Goal: Information Seeking & Learning: Learn about a topic

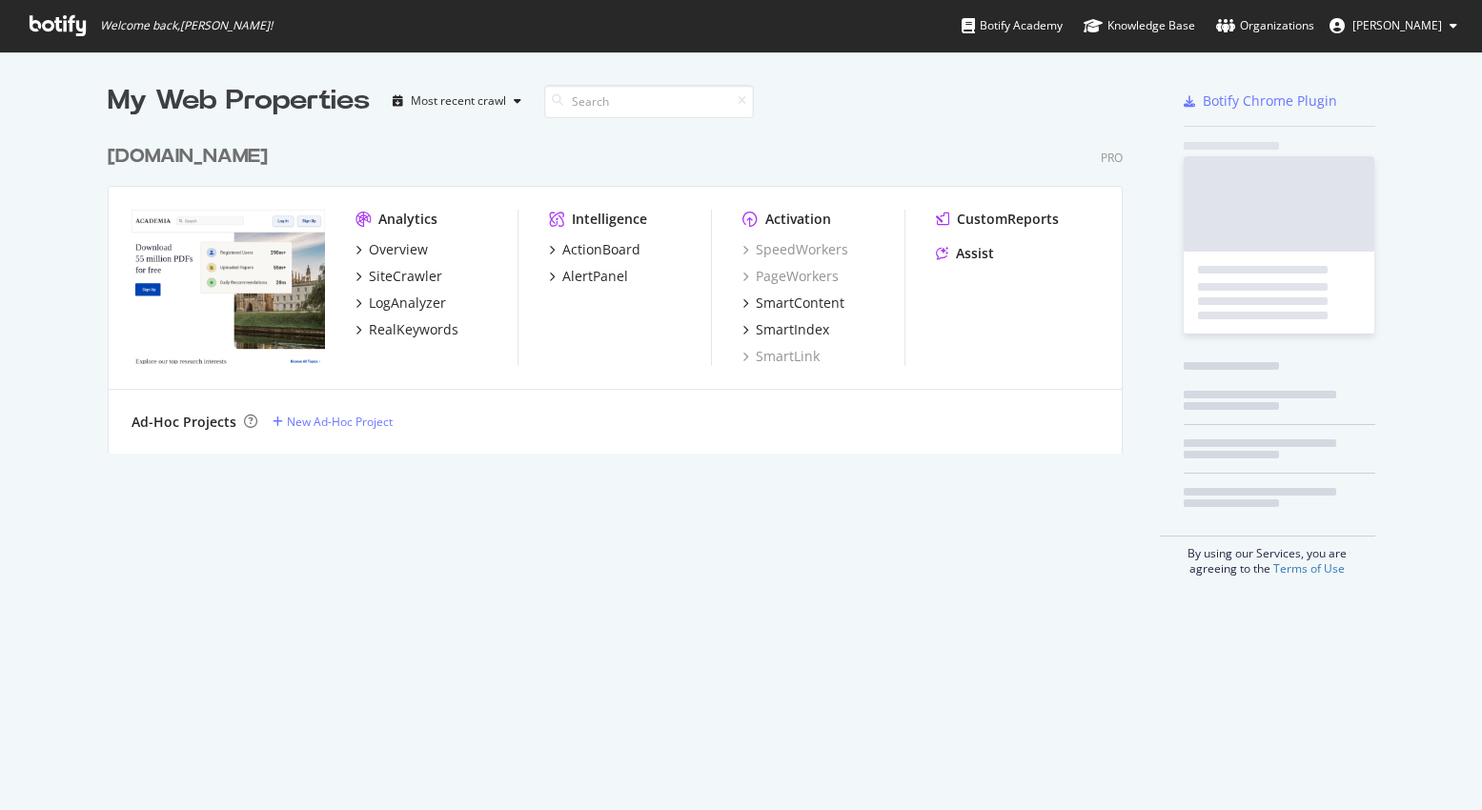
scroll to position [810, 1482]
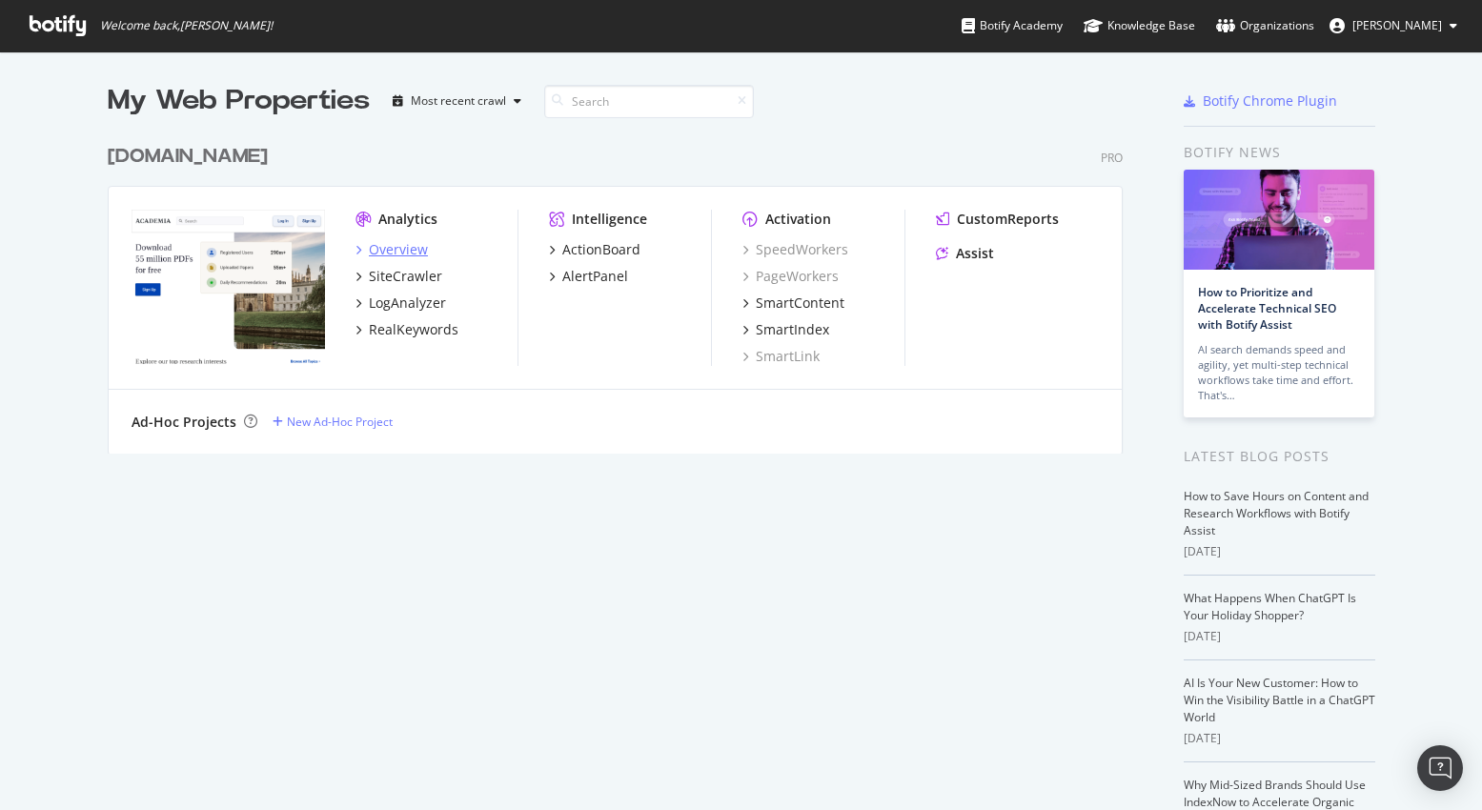
click at [395, 245] on div "Overview" at bounding box center [398, 249] width 59 height 19
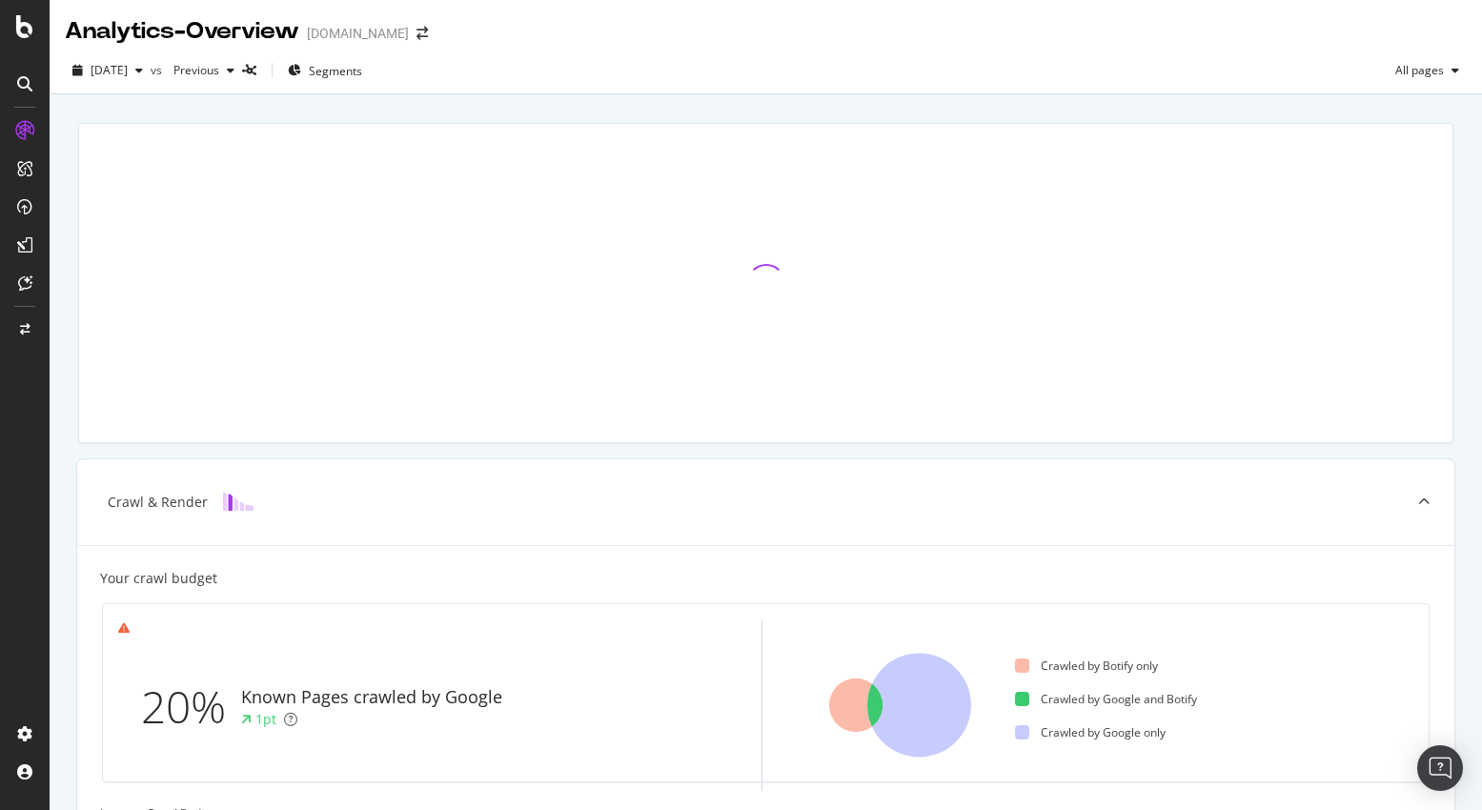
click at [69, 305] on div at bounding box center [766, 283] width 1398 height 351
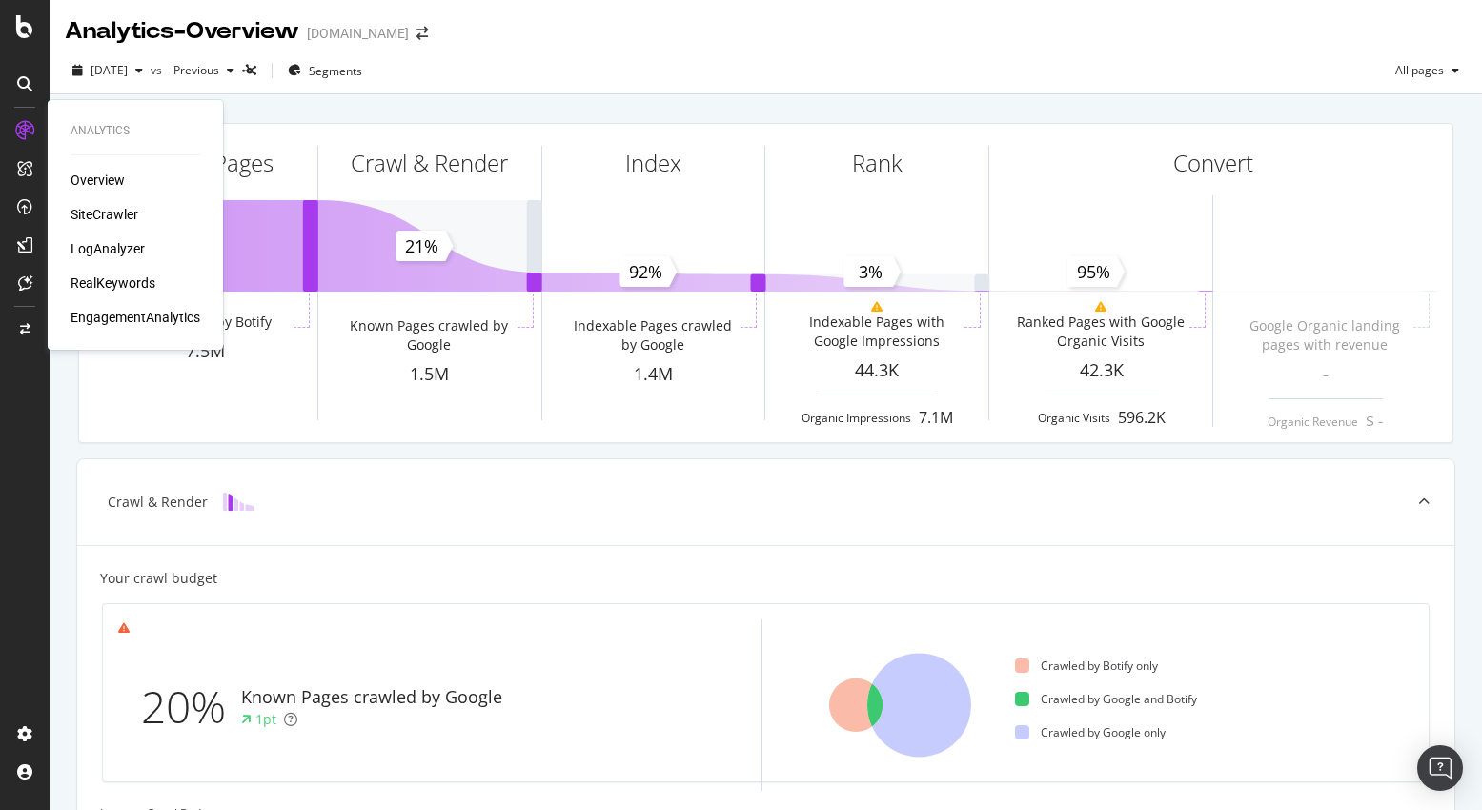
click at [96, 245] on div "LogAnalyzer" at bounding box center [108, 248] width 74 height 19
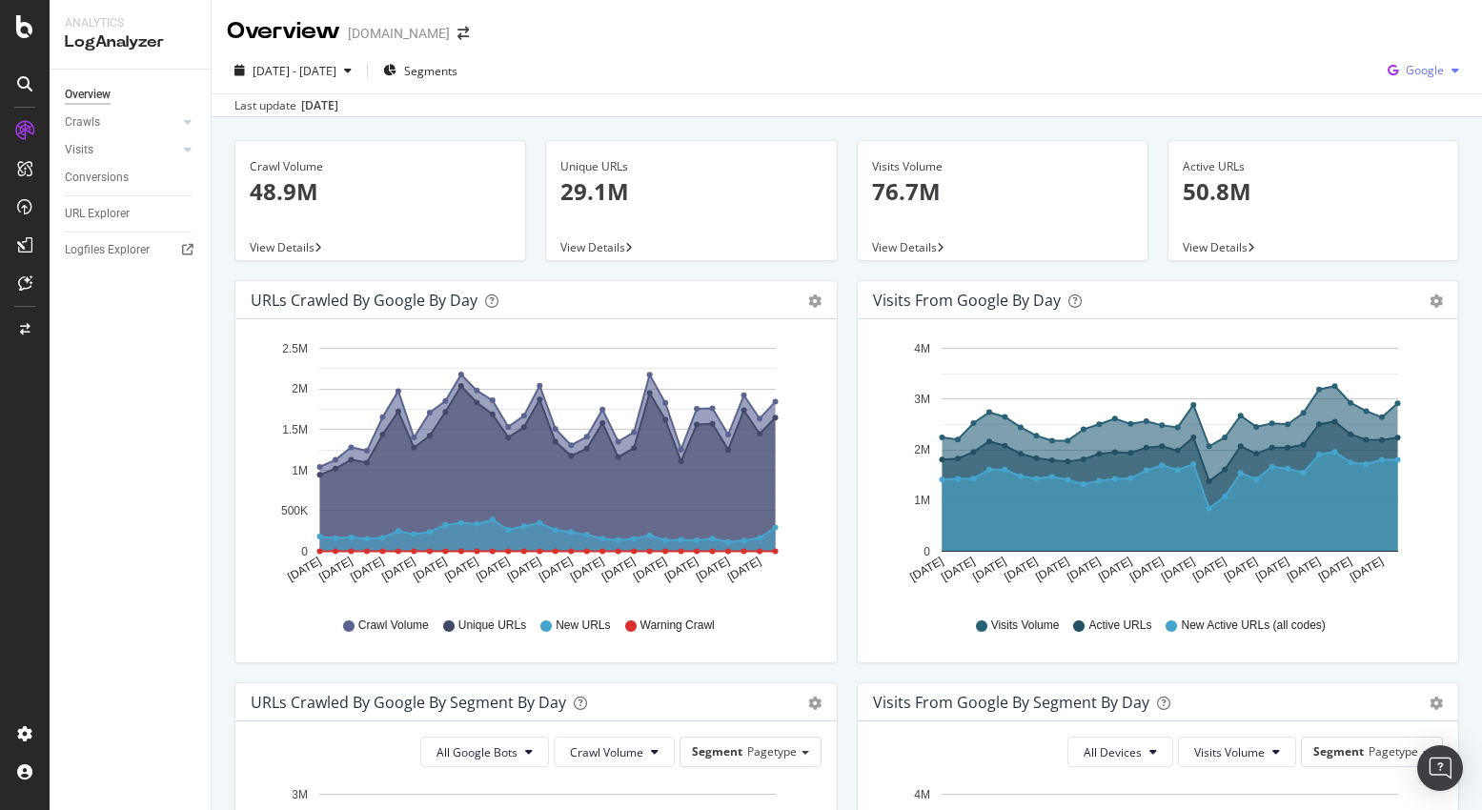
click at [1427, 71] on span "Google" at bounding box center [1425, 70] width 38 height 16
click at [1398, 185] on span "OpenAI" at bounding box center [1424, 179] width 71 height 17
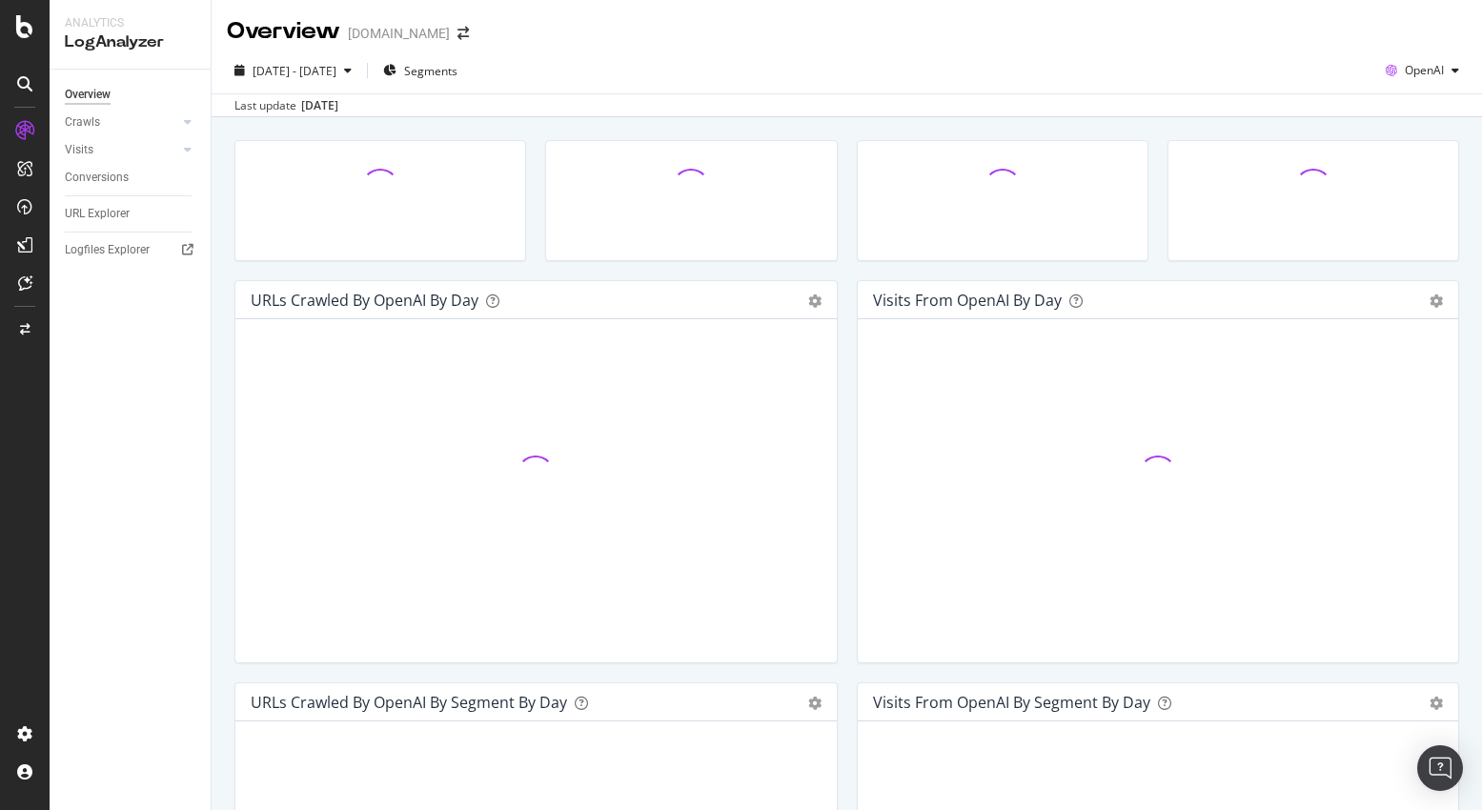
click at [231, 287] on div "URLs Crawled by OpenAI by day Area Table Hold CMD (⌘) while clicking to filter …" at bounding box center [536, 481] width 622 height 402
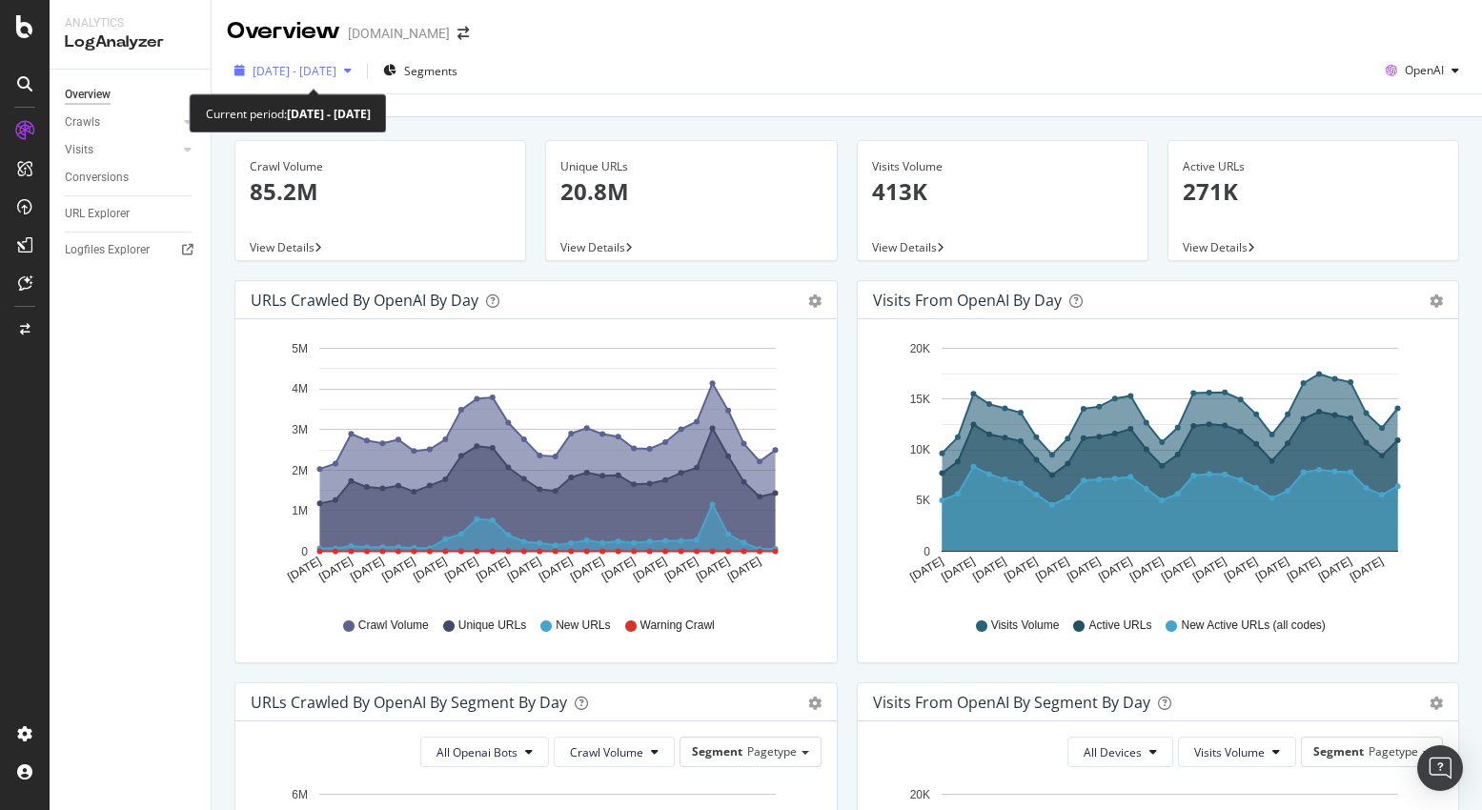
click at [336, 73] on span "[DATE] - [DATE]" at bounding box center [295, 71] width 84 height 16
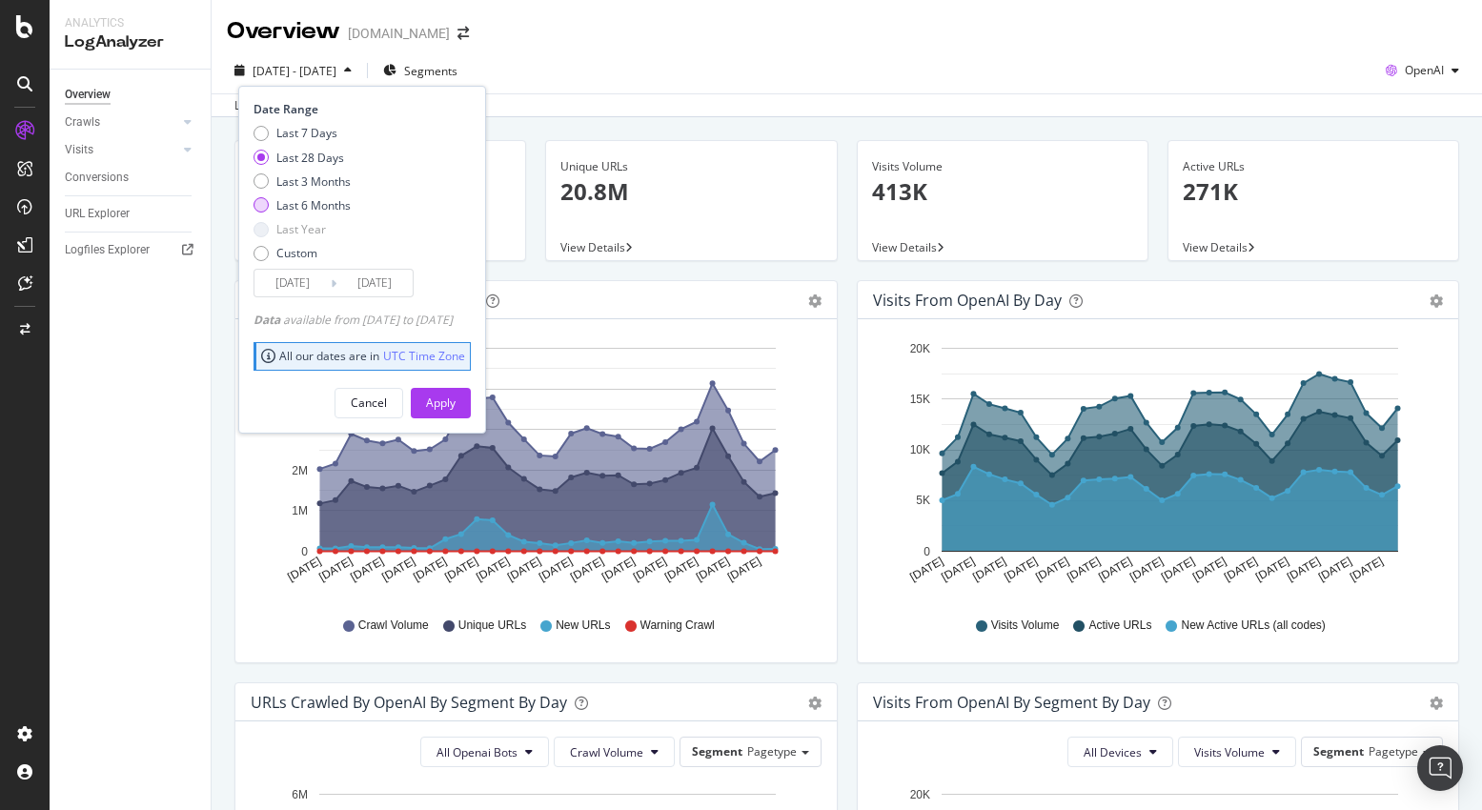
click at [309, 211] on div "Last 6 Months" at bounding box center [313, 205] width 74 height 16
type input "[DATE]"
click at [456, 397] on div "Apply" at bounding box center [441, 403] width 30 height 16
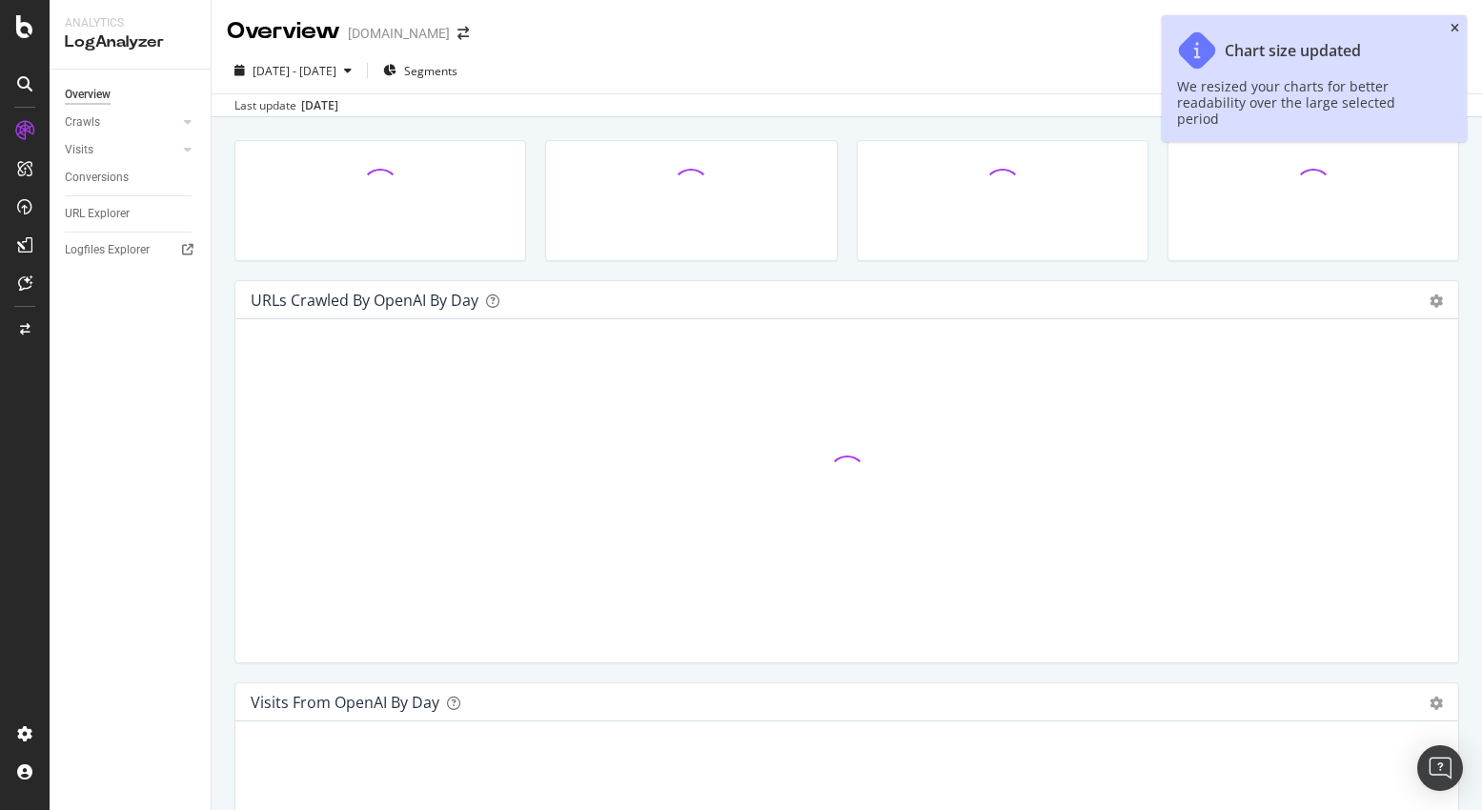
click at [1451, 30] on icon "close toast" at bounding box center [1454, 28] width 9 height 11
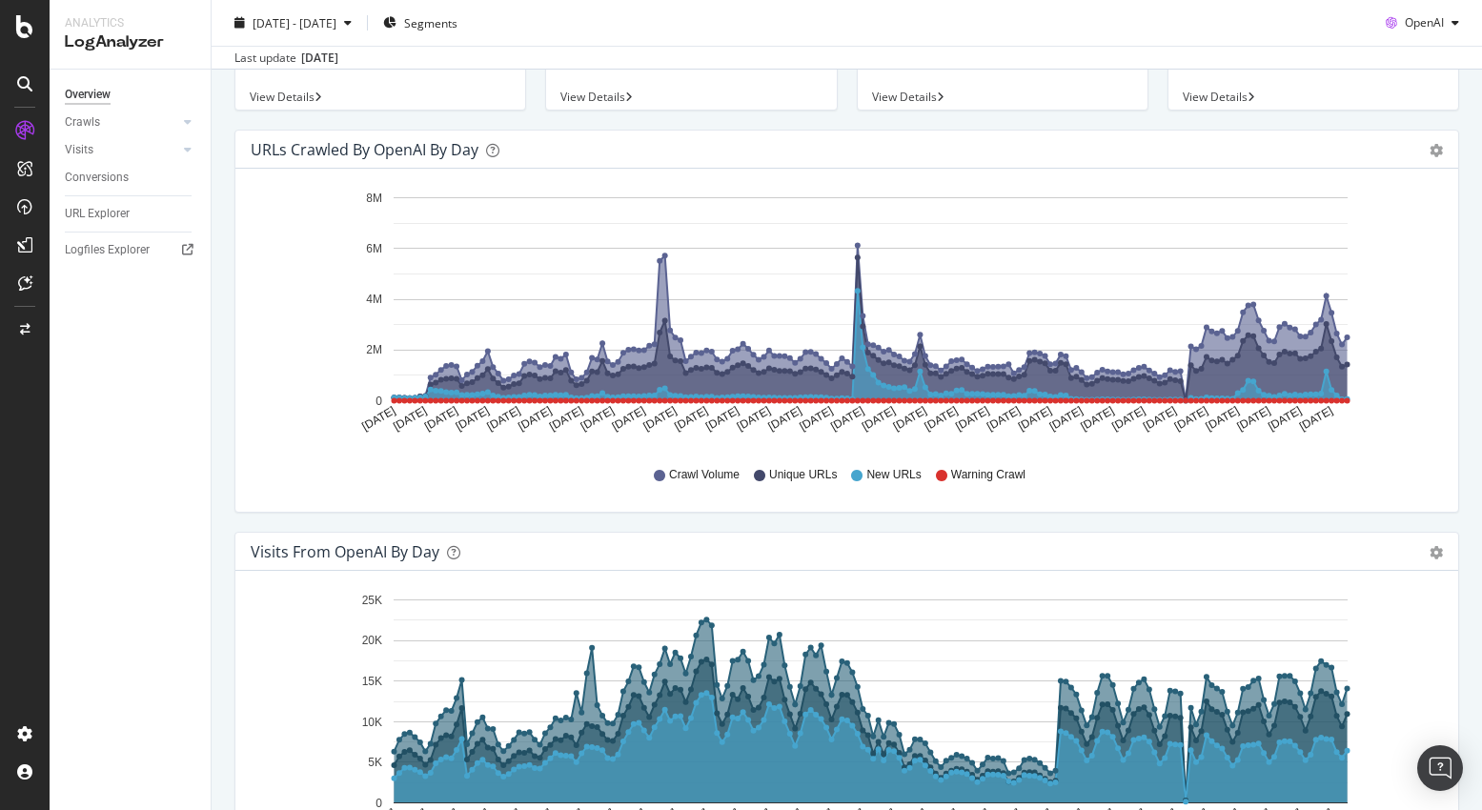
scroll to position [152, 0]
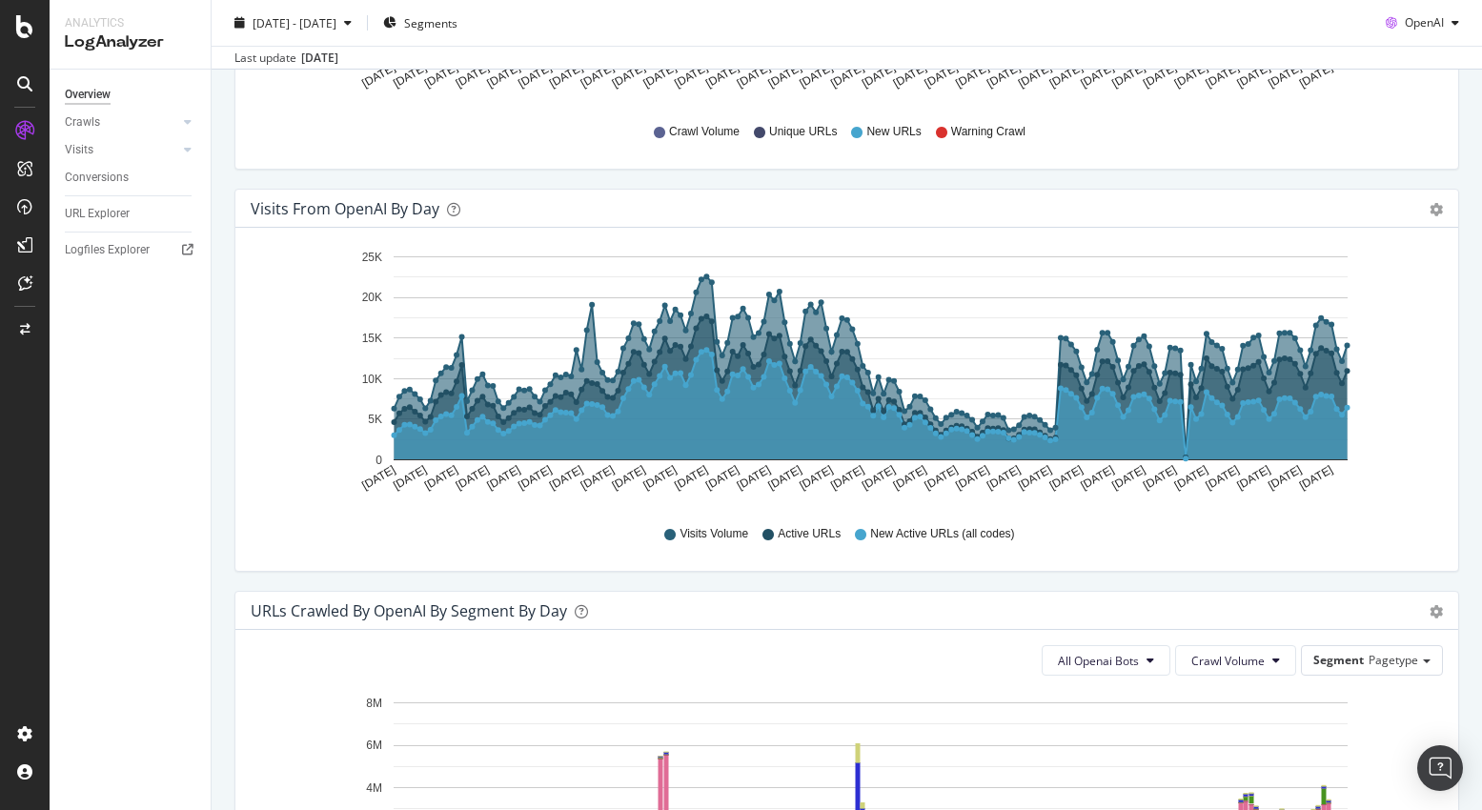
scroll to position [0, 0]
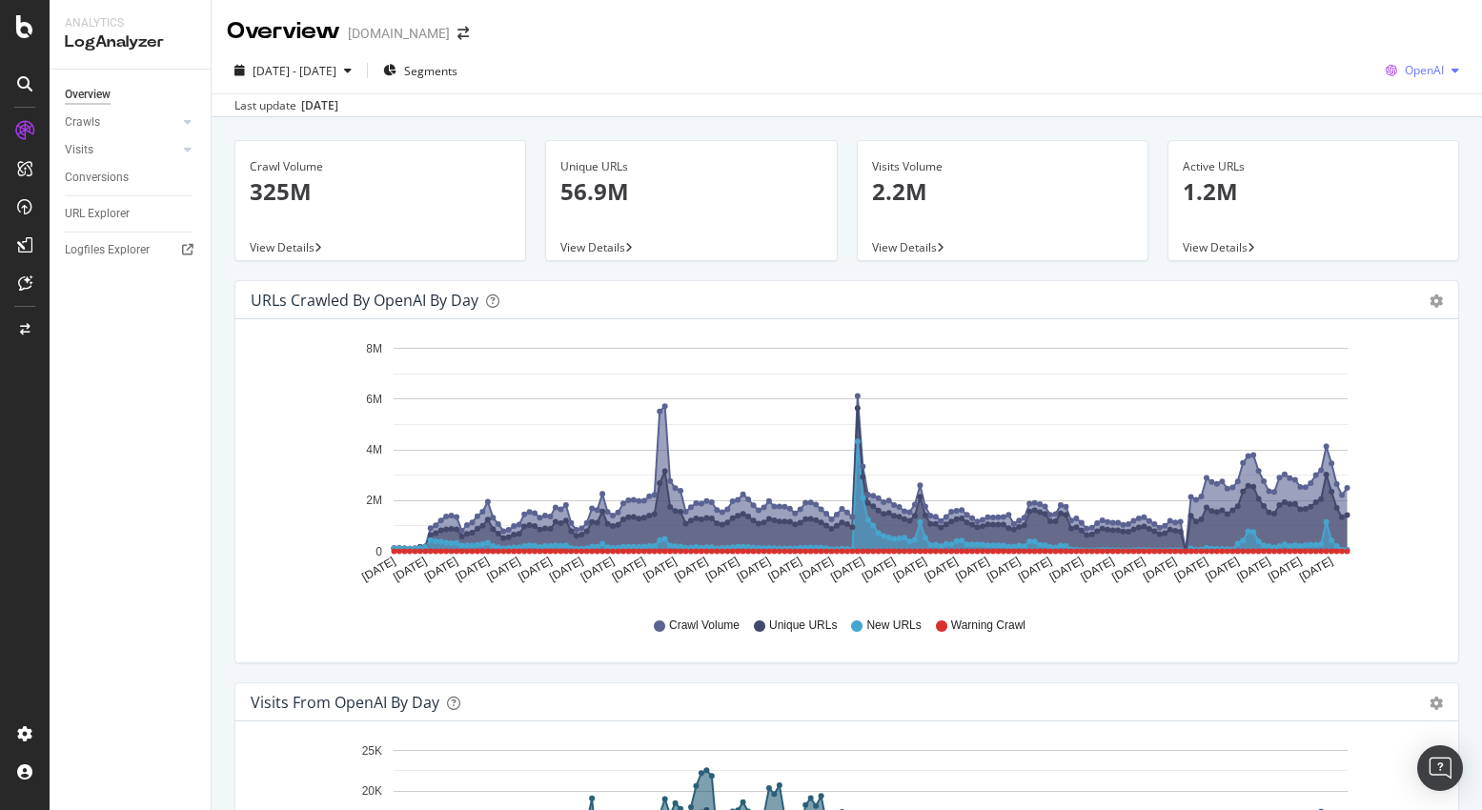
click at [1416, 57] on div "OpenAI" at bounding box center [1422, 70] width 89 height 29
click at [1218, 29] on div "Overview [DOMAIN_NAME]" at bounding box center [847, 24] width 1270 height 48
click at [317, 61] on div "[DATE] - [DATE]" at bounding box center [293, 70] width 132 height 29
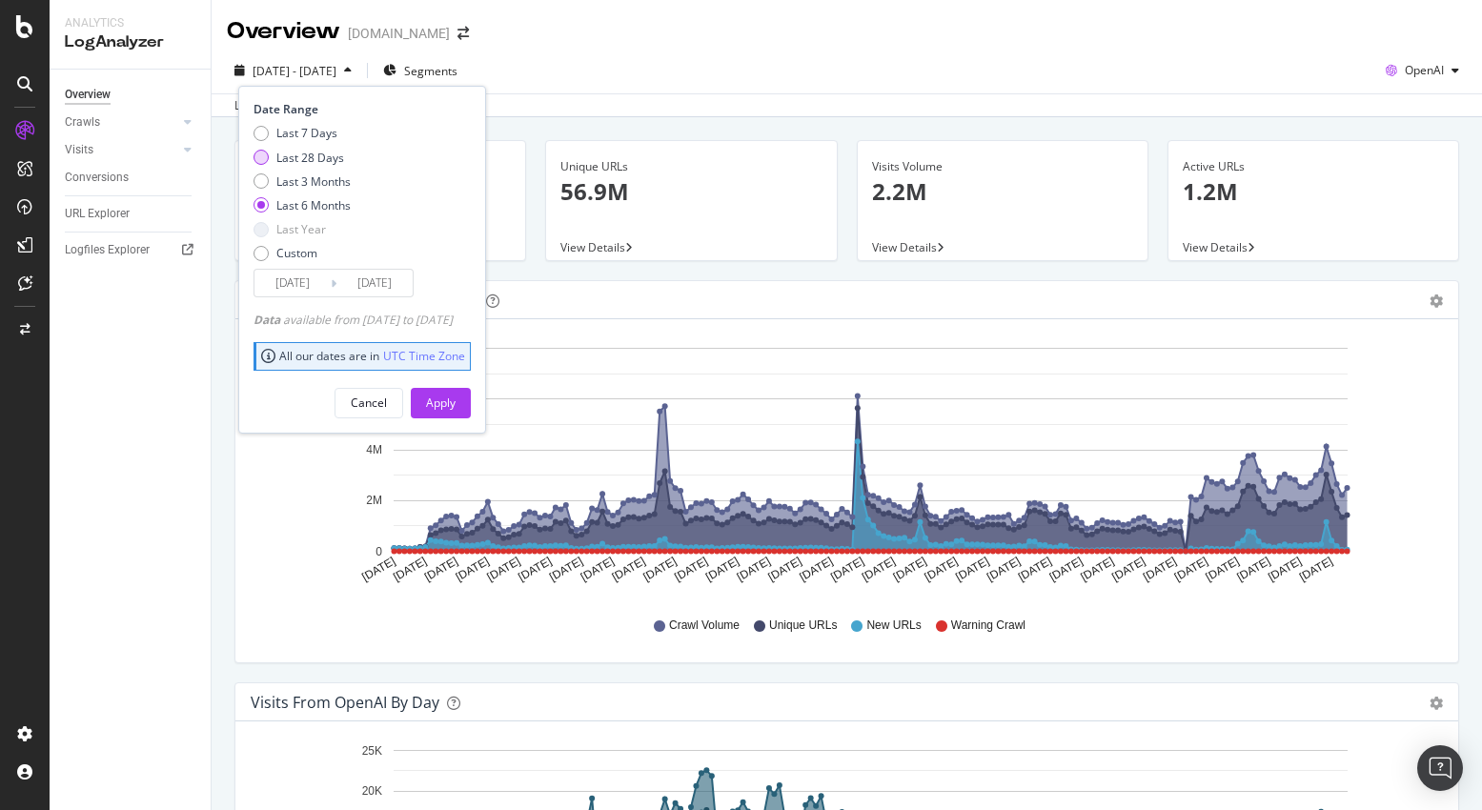
click at [300, 159] on div "Last 28 Days" at bounding box center [310, 158] width 68 height 16
type input "[DATE]"
click at [456, 400] on div "Apply" at bounding box center [441, 403] width 30 height 16
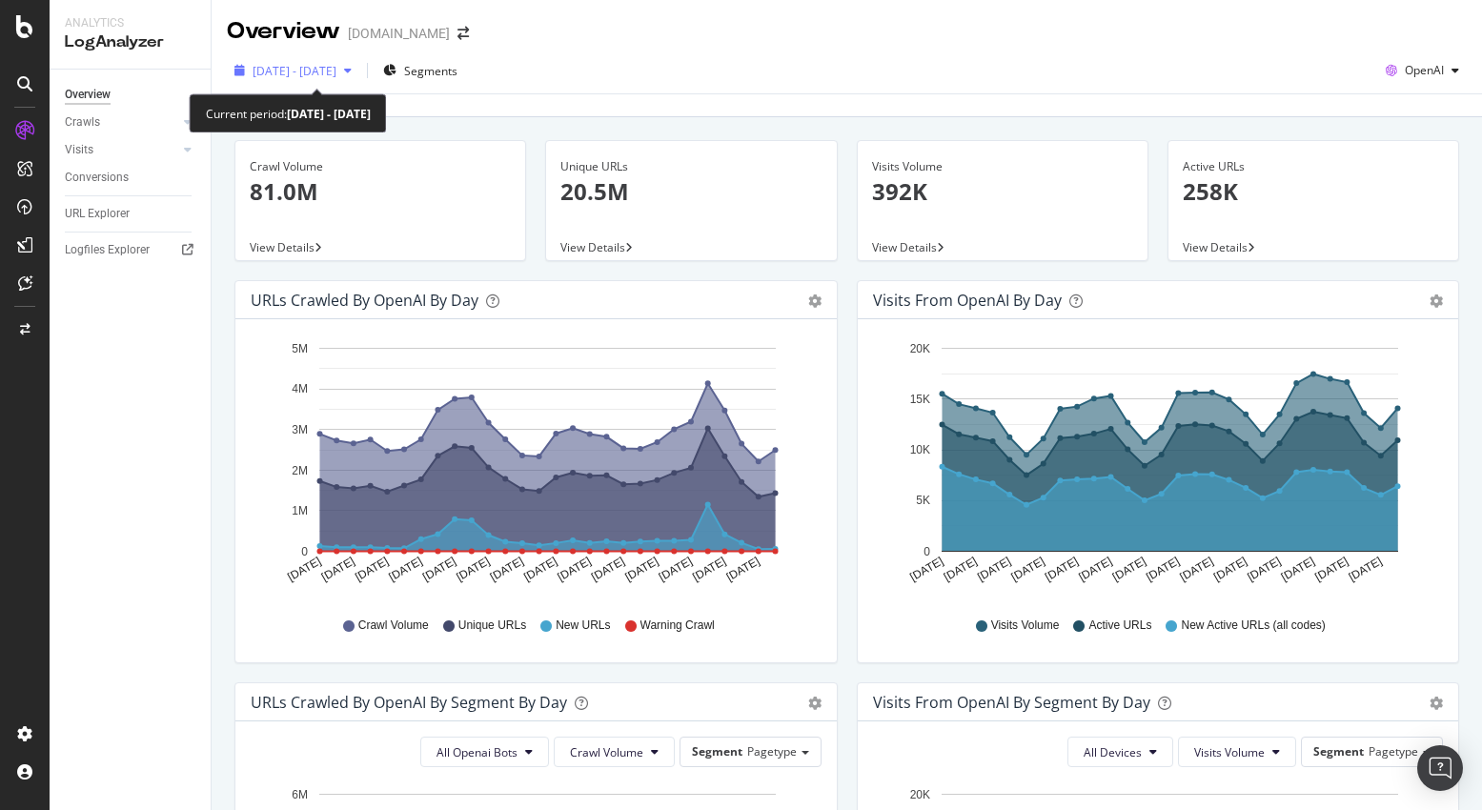
click at [336, 74] on span "[DATE] - [DATE]" at bounding box center [295, 71] width 84 height 16
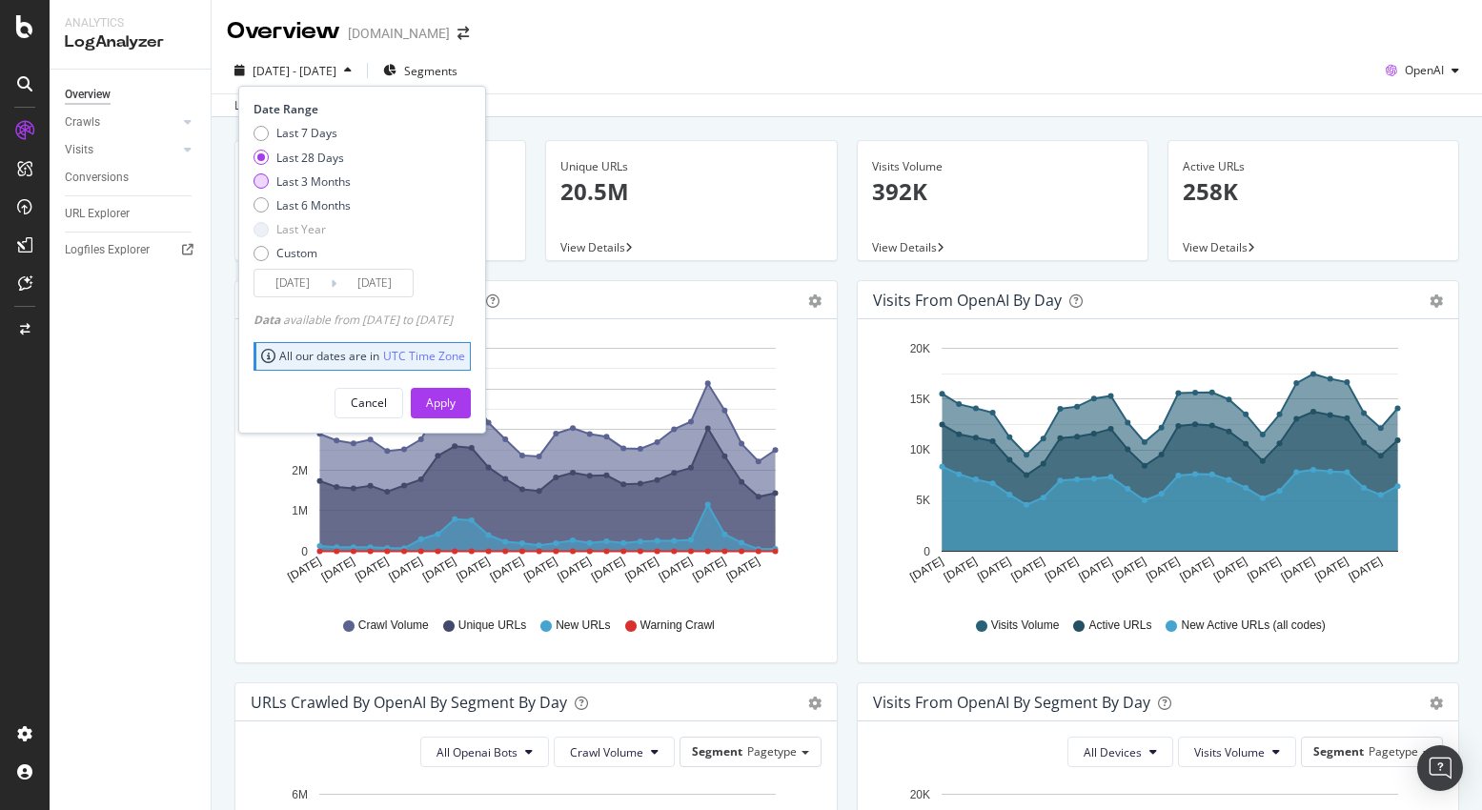
click at [314, 180] on div "Last 3 Months" at bounding box center [313, 181] width 74 height 16
click at [333, 211] on div "Last 6 Months" at bounding box center [313, 205] width 74 height 16
type input "[DATE]"
click at [456, 405] on div "Apply" at bounding box center [441, 403] width 30 height 16
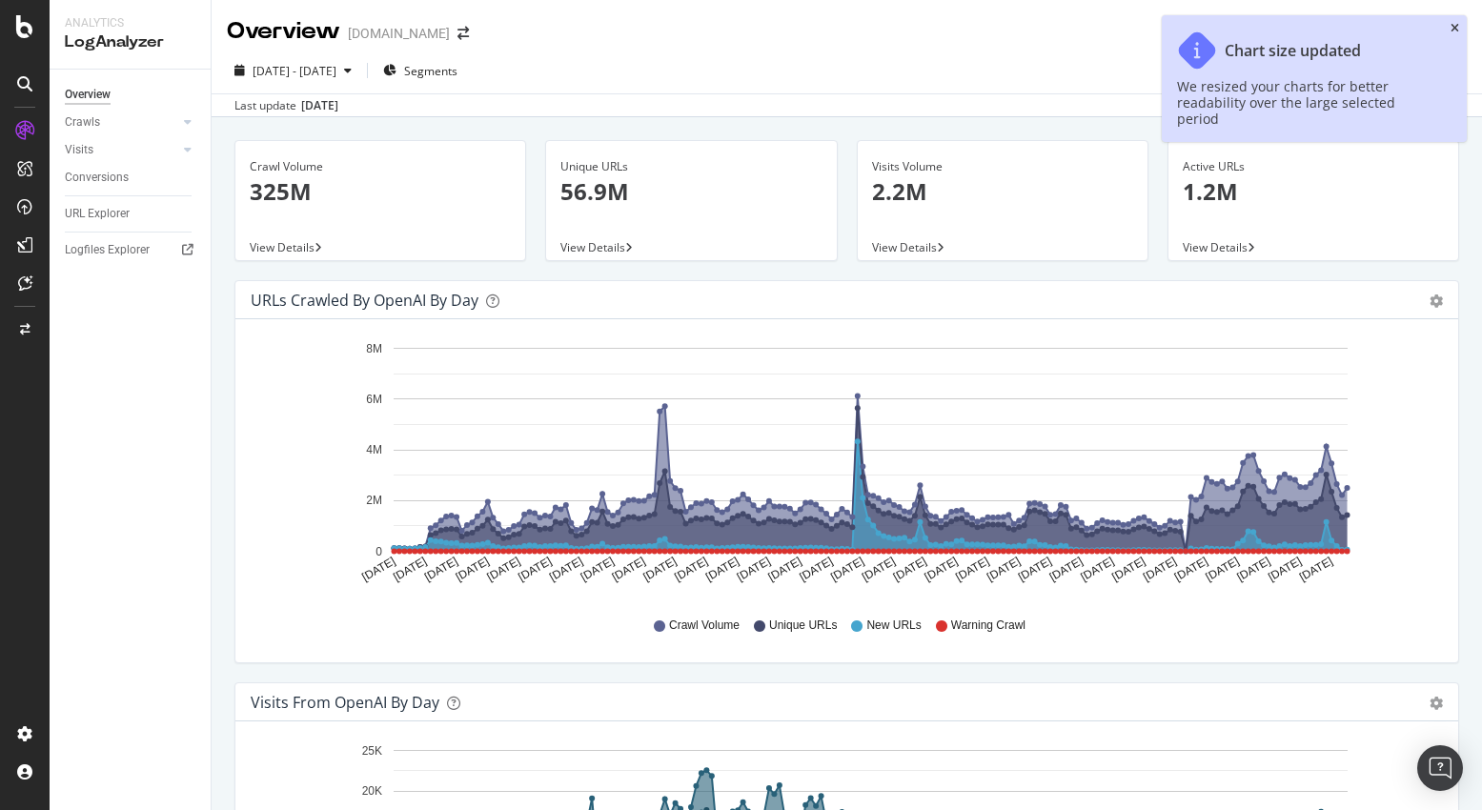
click at [1455, 27] on icon "close toast" at bounding box center [1454, 28] width 9 height 11
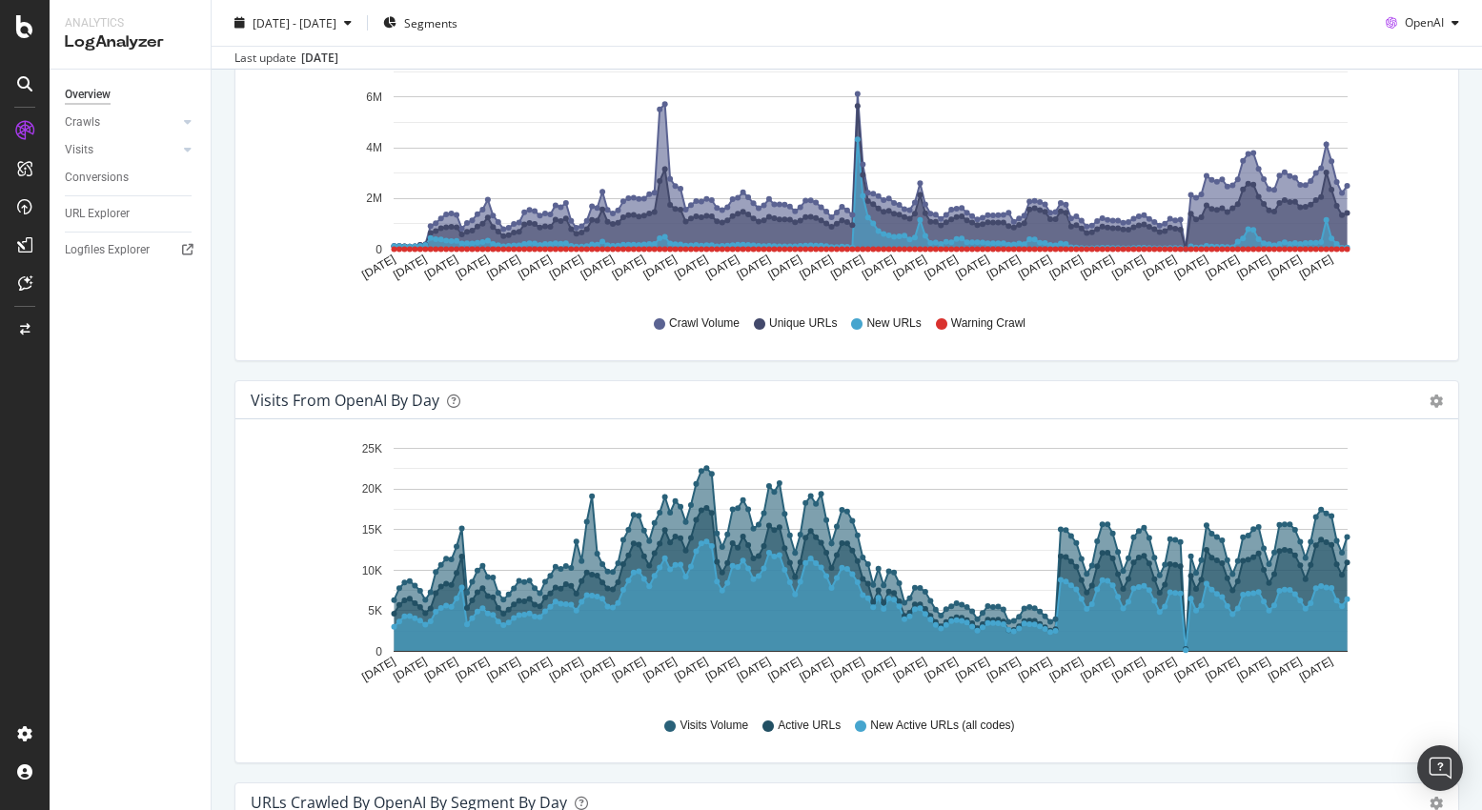
scroll to position [303, 0]
click at [336, 20] on span "[DATE] - [DATE]" at bounding box center [295, 22] width 84 height 16
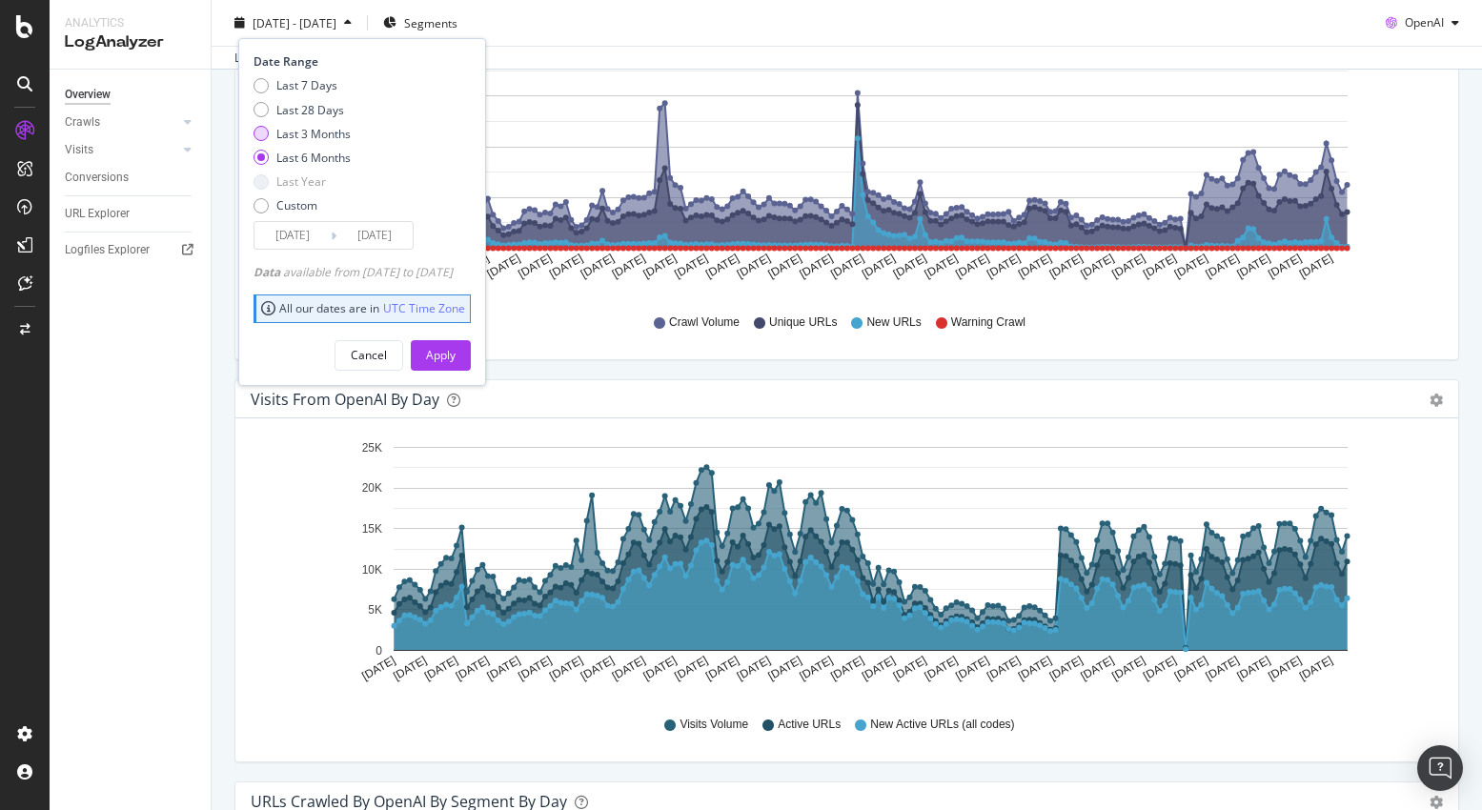
click at [305, 139] on div "Last 3 Months" at bounding box center [313, 133] width 74 height 16
type input "[DATE]"
click at [456, 355] on div "Apply" at bounding box center [441, 355] width 30 height 16
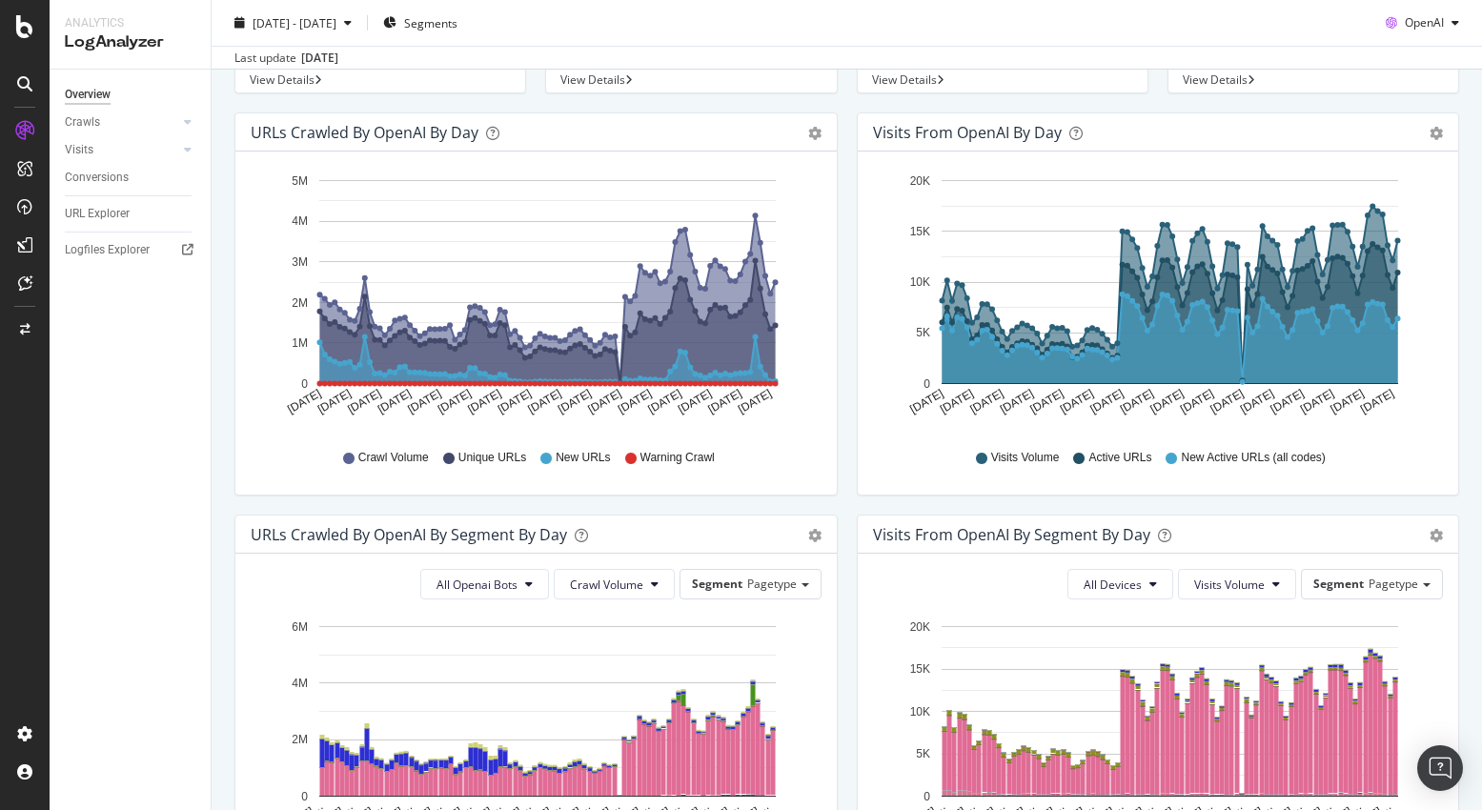
scroll to position [169, 0]
